Goal: Information Seeking & Learning: Learn about a topic

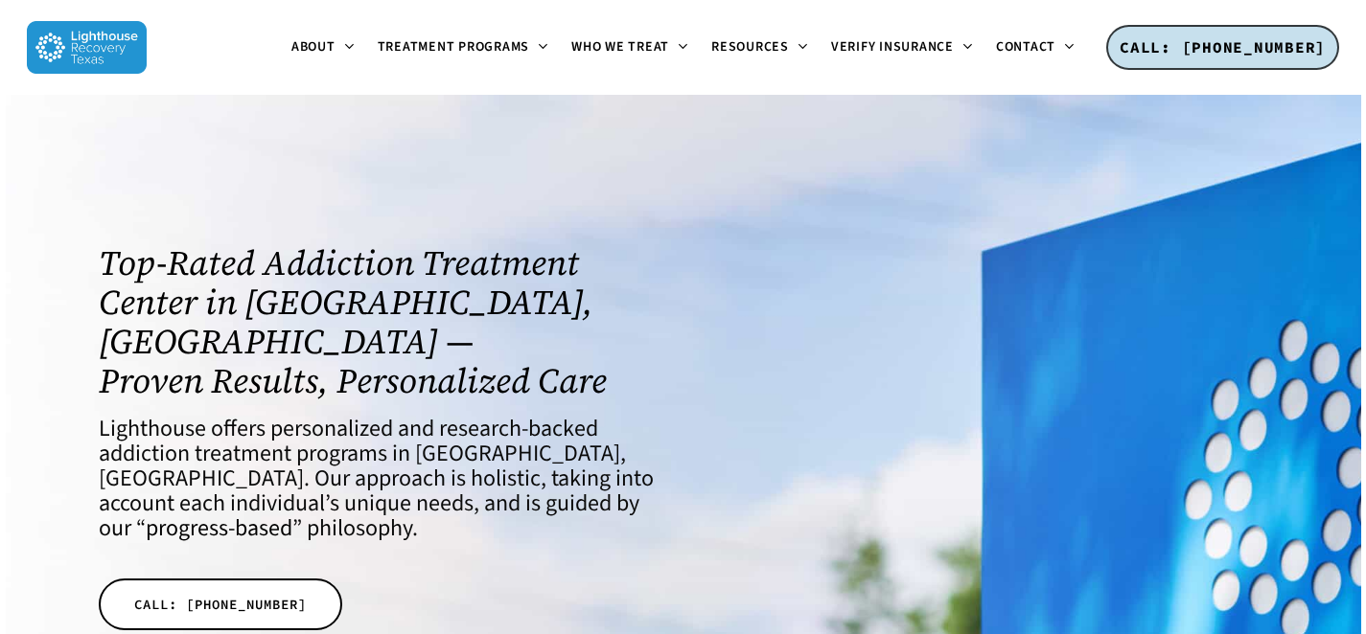
click at [331, 417] on h4 "Lighthouse offers personalized and research-backed addiction treatment programs…" at bounding box center [379, 479] width 561 height 125
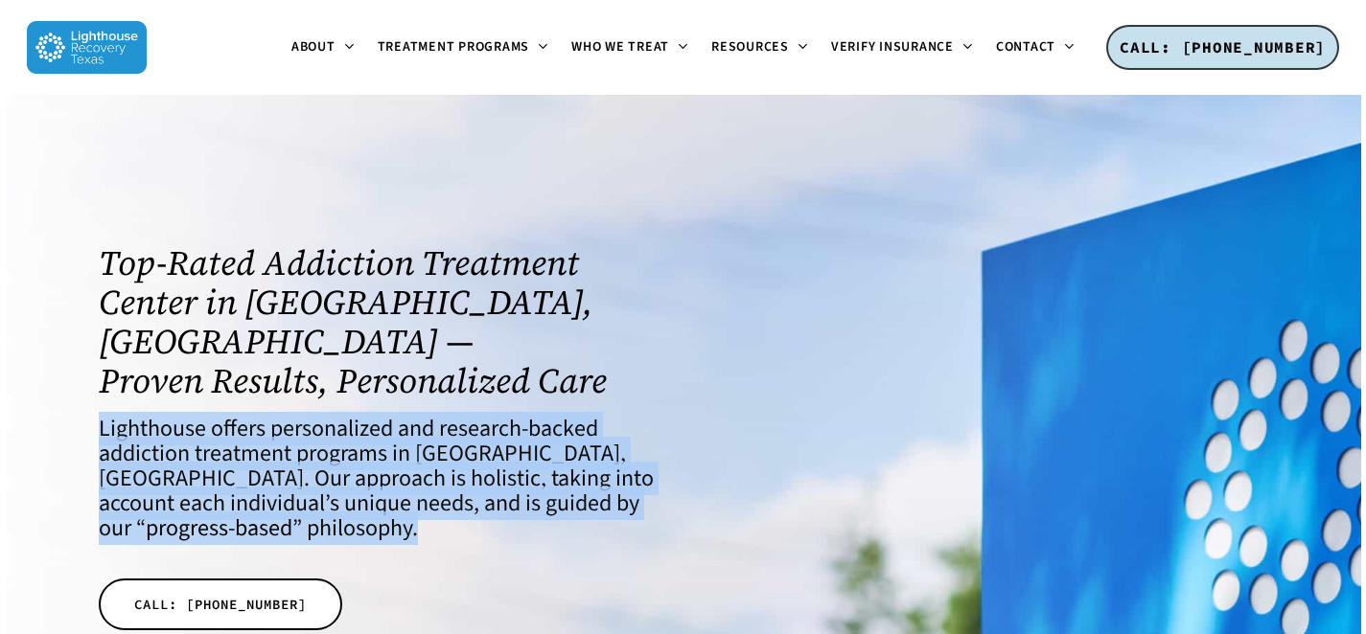
click at [331, 417] on h4 "Lighthouse offers personalized and research-backed addiction treatment programs…" at bounding box center [379, 479] width 561 height 125
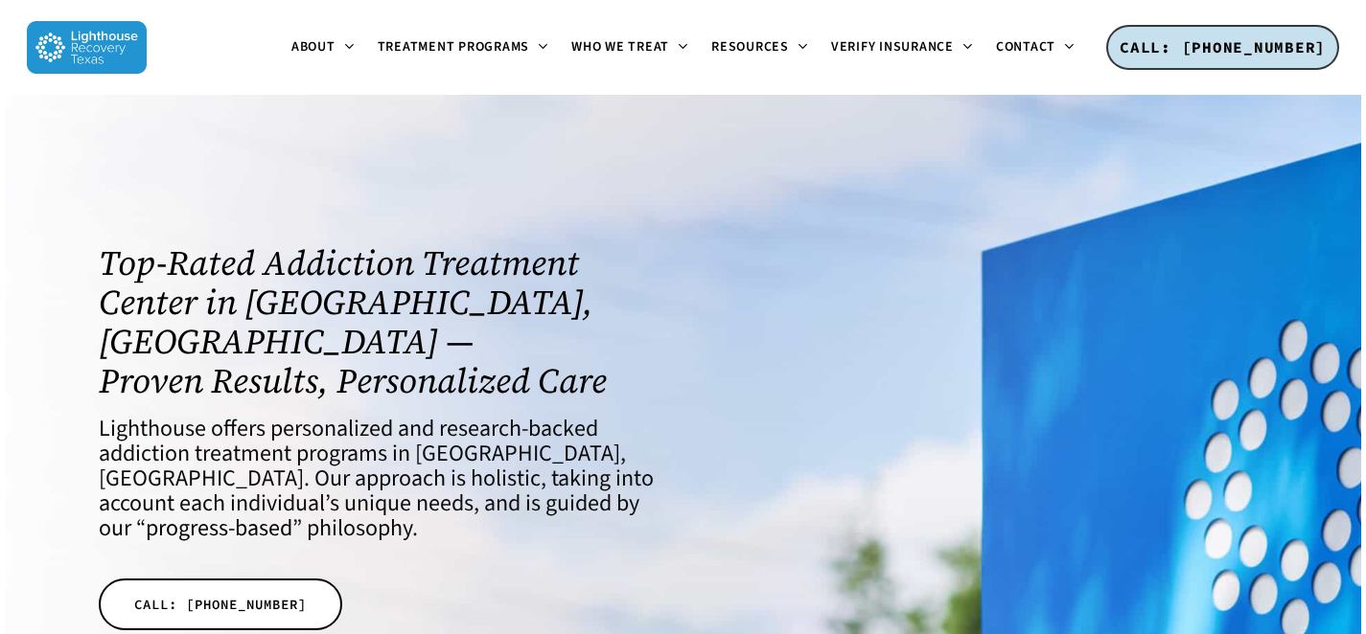
click at [310, 337] on h1 "Top-Rated Addiction Treatment Center in Dallas, TX — Proven Results, Personaliz…" at bounding box center [379, 321] width 561 height 157
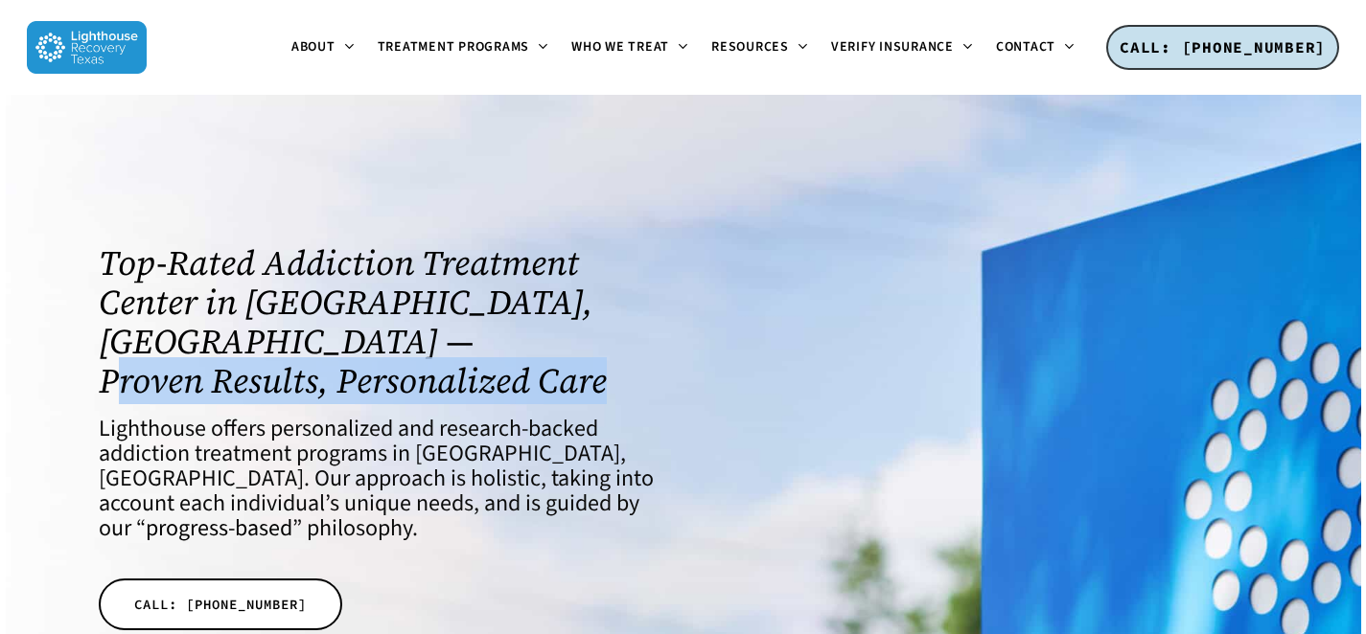
click at [310, 337] on h1 "Top-Rated Addiction Treatment Center in Dallas, TX — Proven Results, Personaliz…" at bounding box center [379, 321] width 561 height 157
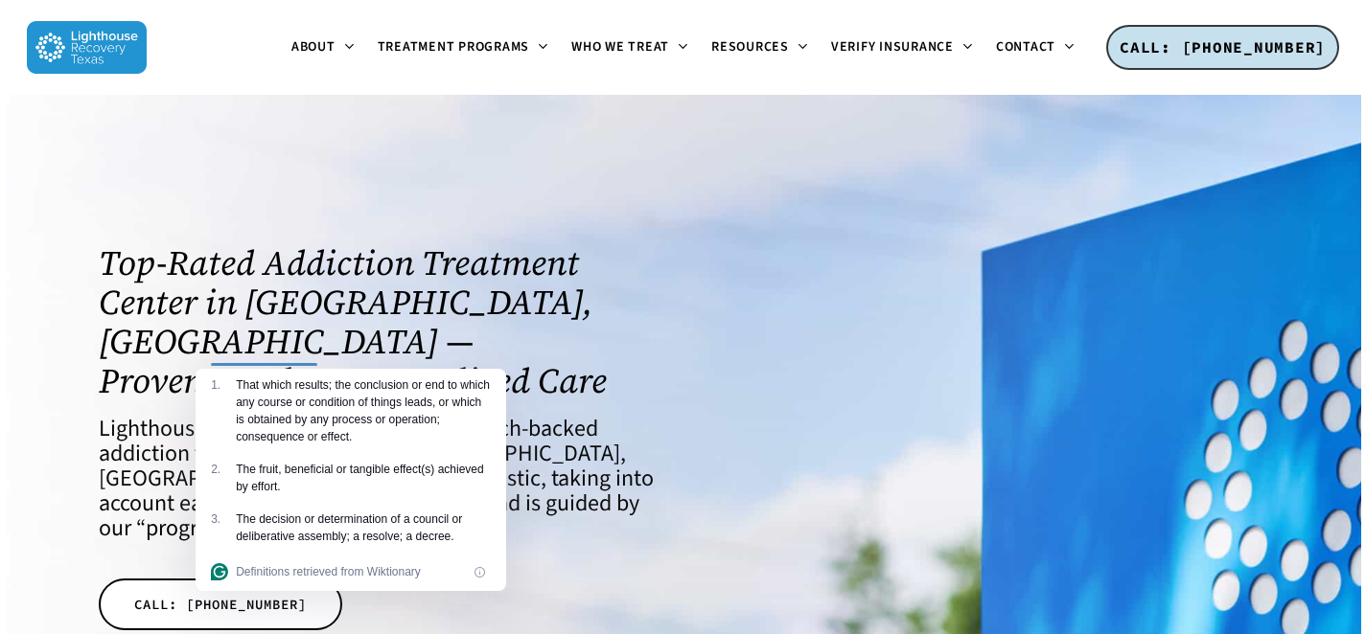
click at [266, 313] on h1 "Top-Rated Addiction Treatment Center in Dallas, TX — Proven Results, Personaliz…" at bounding box center [379, 321] width 561 height 157
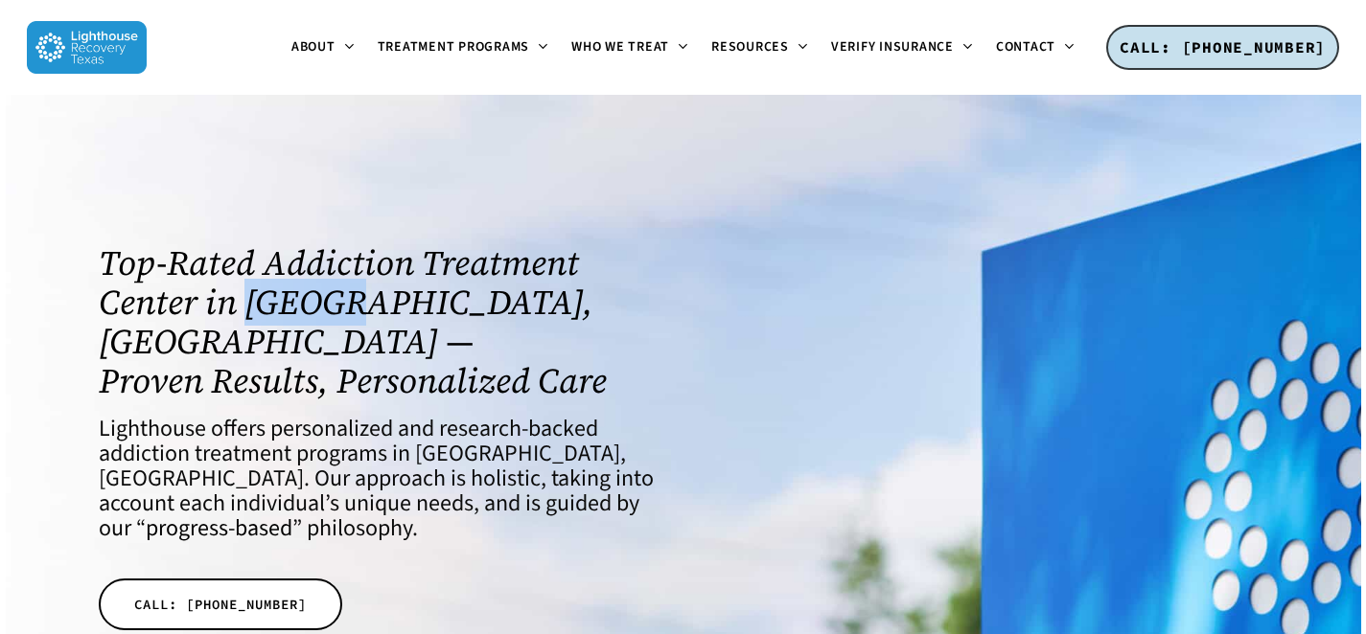
click at [266, 313] on h1 "Top-Rated Addiction Treatment Center in Dallas, TX — Proven Results, Personaliz…" at bounding box center [379, 321] width 561 height 157
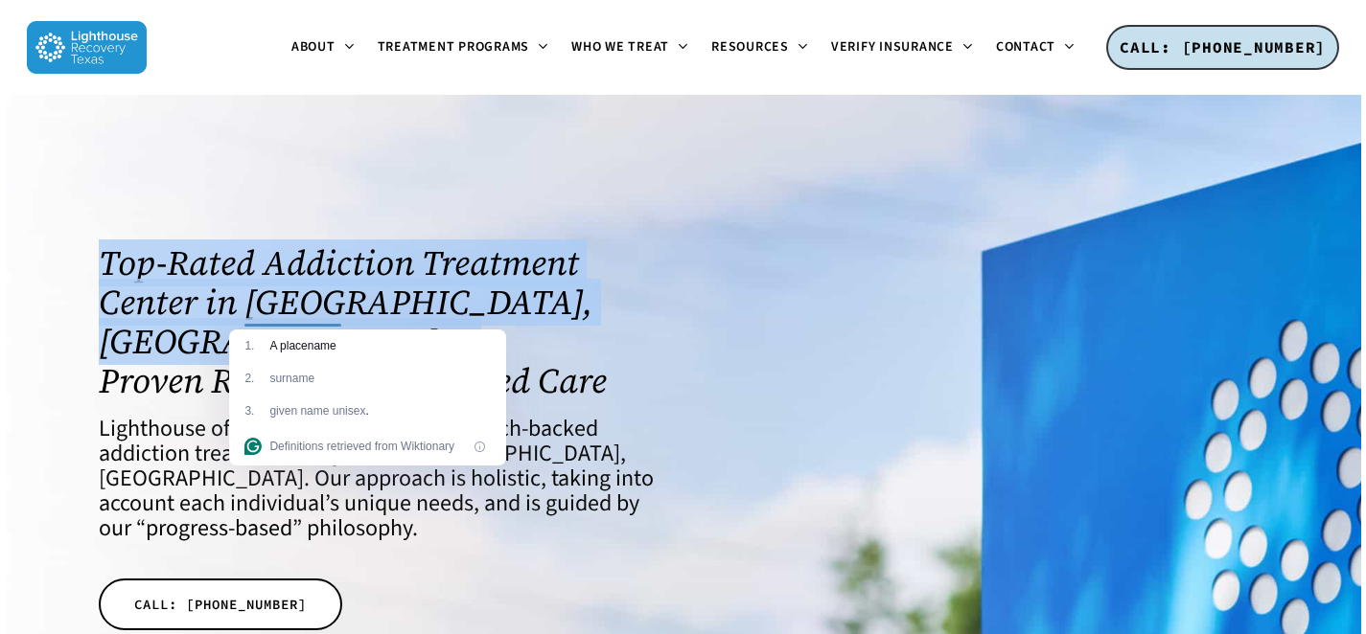
click at [266, 313] on h1 "Top-Rated Addiction Treatment Center in Dallas, TX — Proven Results, Personaliz…" at bounding box center [379, 321] width 561 height 157
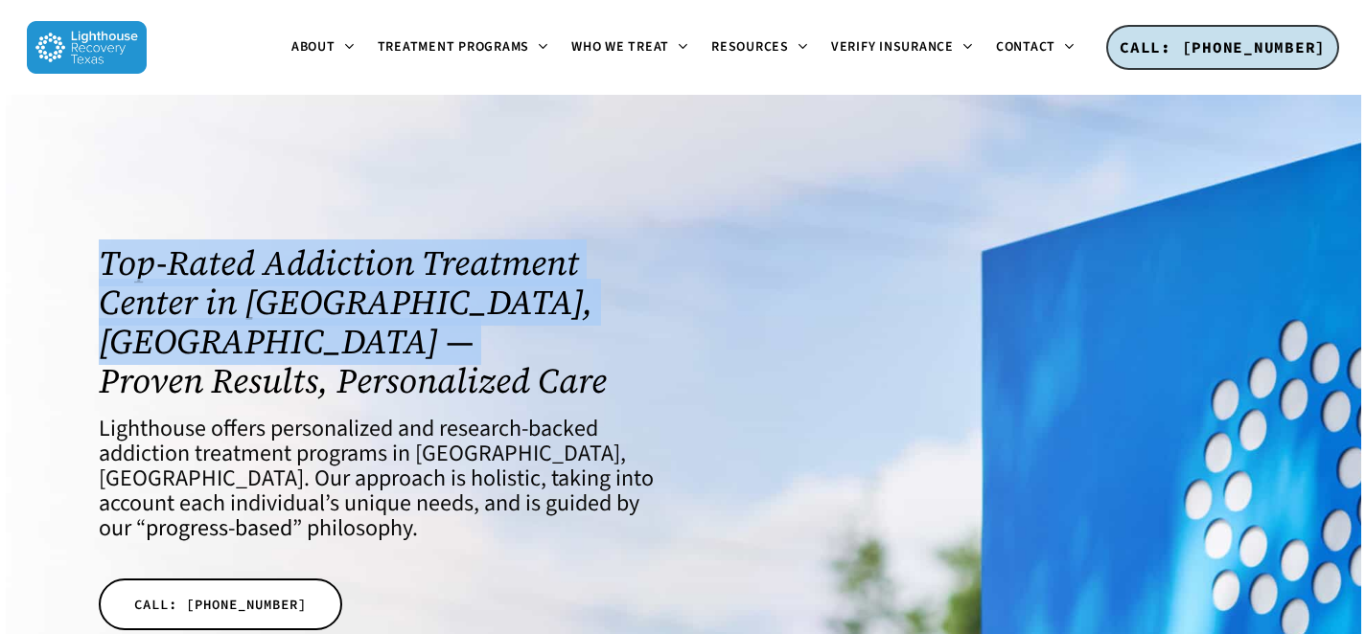
click at [266, 313] on h1 "Top-Rated Addiction Treatment Center in Dallas, TX — Proven Results, Personaliz…" at bounding box center [379, 321] width 561 height 157
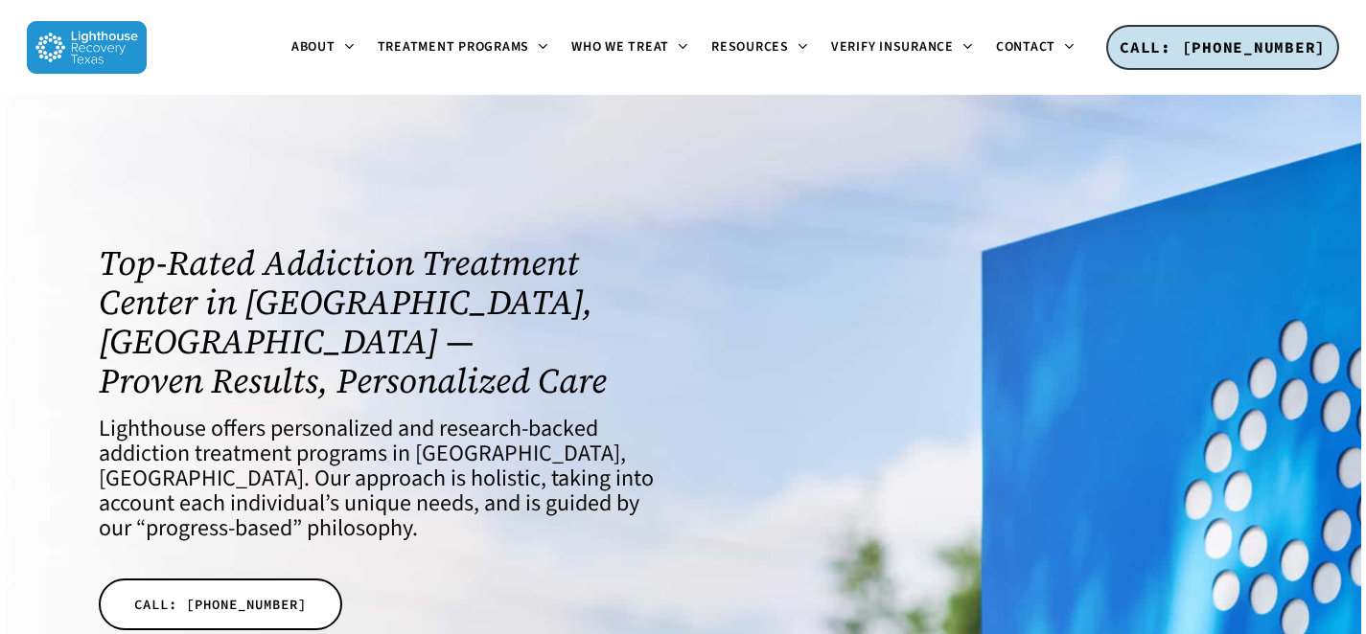
click at [292, 512] on link "progress-based" at bounding box center [219, 529] width 147 height 34
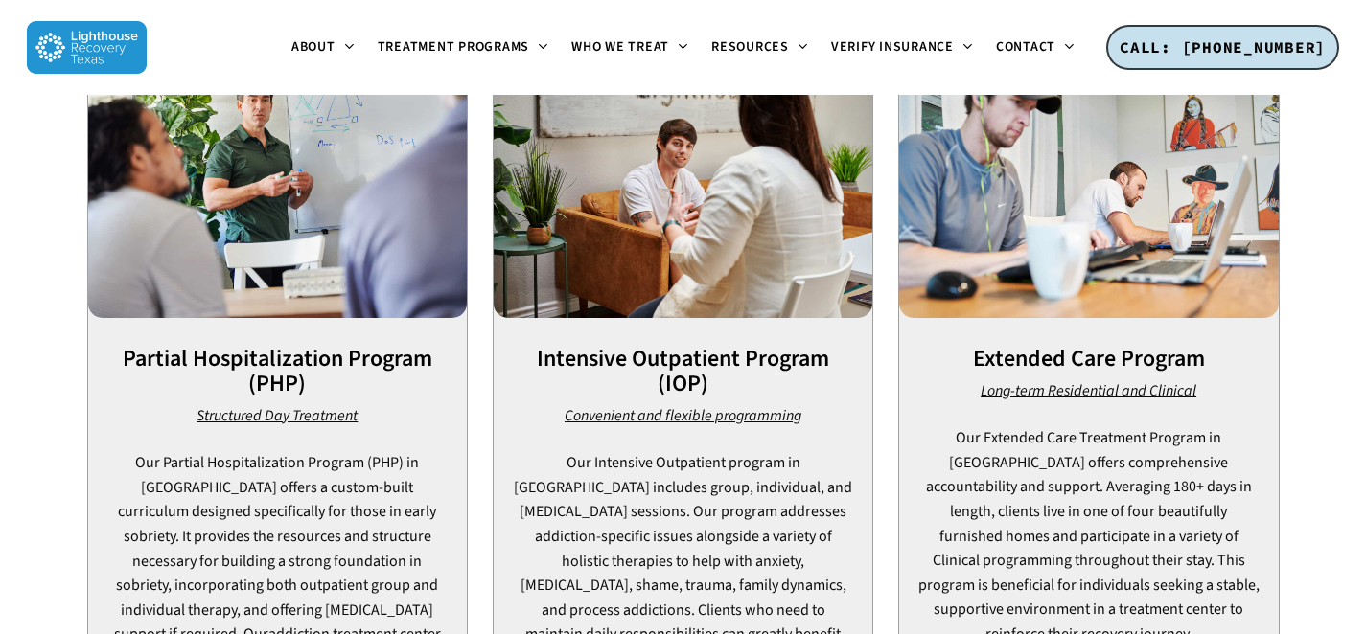
scroll to position [1415, 0]
